Goal: Task Accomplishment & Management: Manage account settings

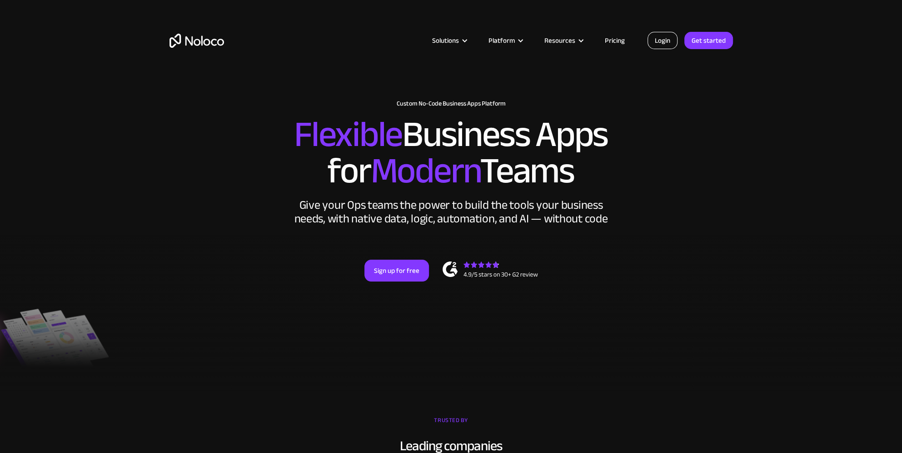
click at [656, 41] on link "Login" at bounding box center [663, 40] width 30 height 17
click at [651, 39] on link "Login" at bounding box center [663, 40] width 30 height 17
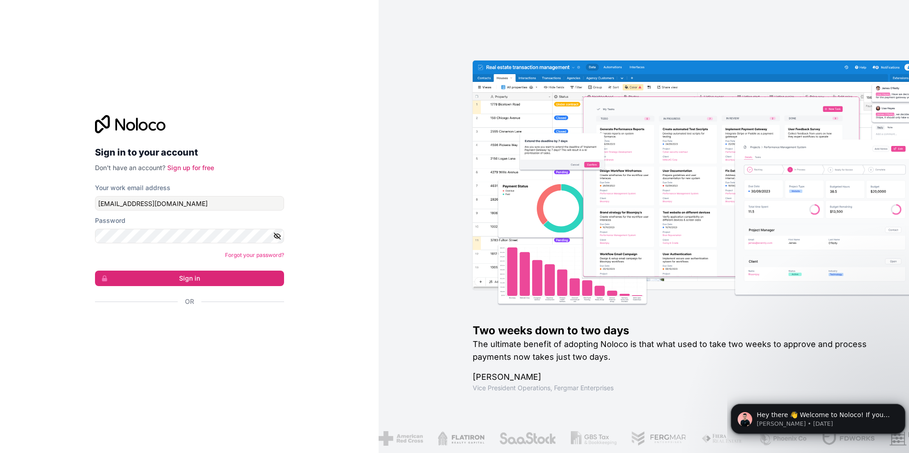
click at [185, 200] on input "office@arsv.at" at bounding box center [189, 203] width 189 height 15
type input "florian.aschaber@arsv.at"
click at [143, 280] on button "Sign in" at bounding box center [189, 277] width 189 height 15
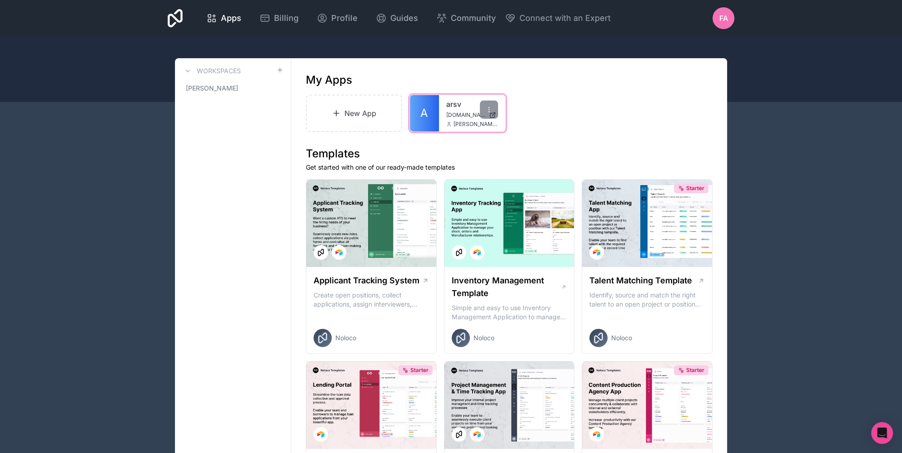
click at [458, 111] on span "arsv.noloco.co" at bounding box center [465, 114] width 39 height 7
